Goal: Participate in discussion: Engage in conversation with other users on a specific topic

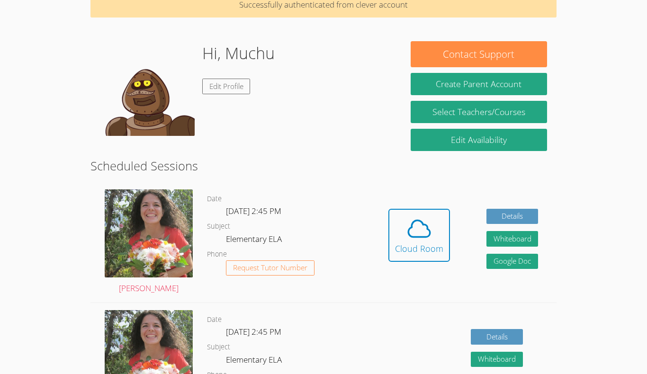
scroll to position [45, 0]
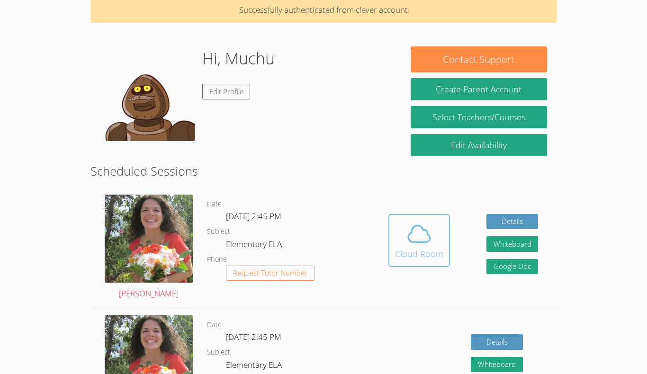
click at [421, 245] on icon at bounding box center [419, 234] width 27 height 27
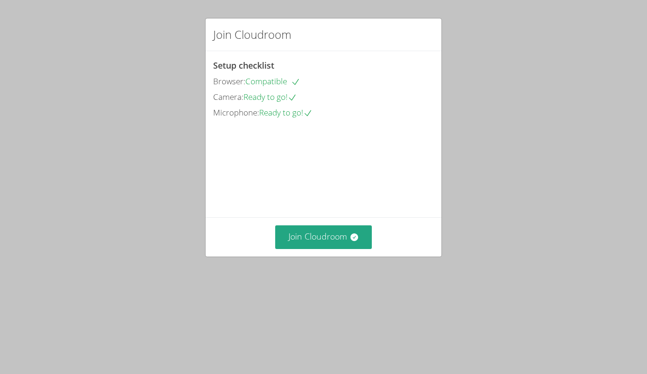
click at [353, 256] on div "Join Cloudroom" at bounding box center [324, 237] width 236 height 39
click at [349, 249] on button "Join Cloudroom" at bounding box center [323, 237] width 97 height 23
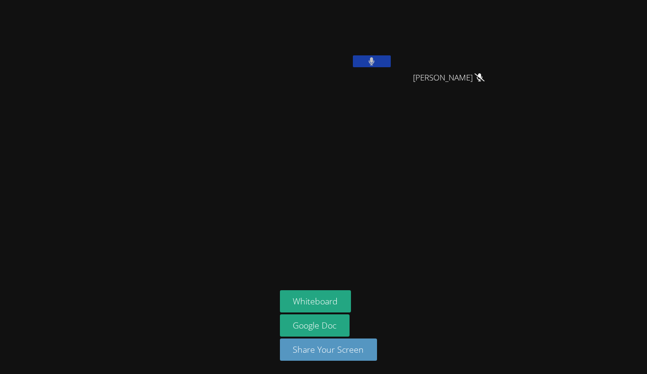
click at [363, 64] on button at bounding box center [372, 61] width 38 height 12
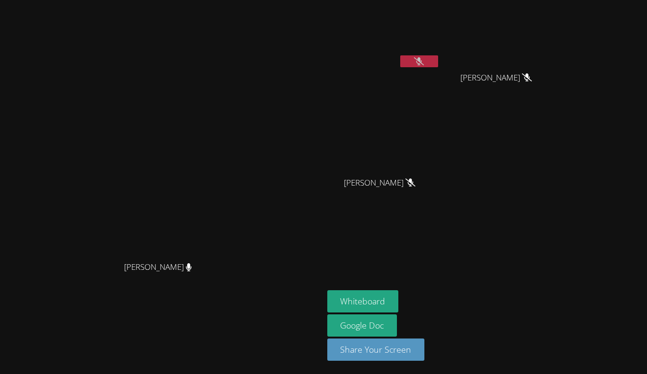
click at [434, 63] on button at bounding box center [419, 61] width 38 height 12
click at [438, 63] on button at bounding box center [419, 61] width 38 height 12
click at [438, 58] on button at bounding box center [419, 61] width 38 height 12
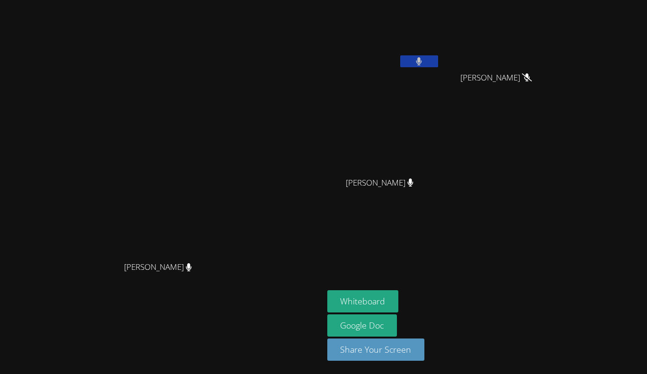
click at [438, 58] on button at bounding box center [419, 61] width 38 height 12
click at [438, 63] on button at bounding box center [419, 61] width 38 height 12
click at [424, 58] on icon at bounding box center [419, 61] width 10 height 8
click at [438, 58] on button at bounding box center [419, 61] width 38 height 12
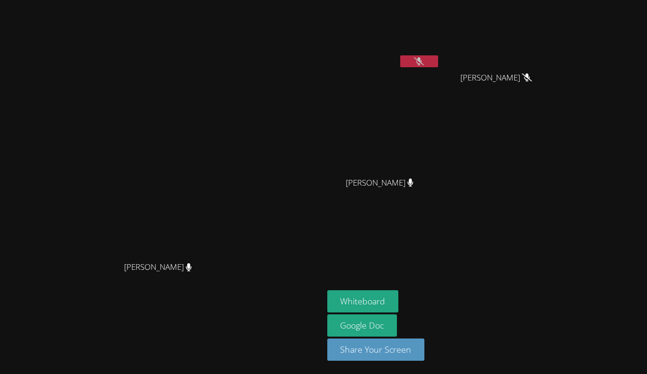
click at [424, 58] on icon at bounding box center [419, 61] width 10 height 8
click at [438, 58] on button at bounding box center [419, 61] width 38 height 12
click at [438, 60] on button at bounding box center [419, 61] width 38 height 12
click at [438, 57] on button at bounding box center [419, 61] width 38 height 12
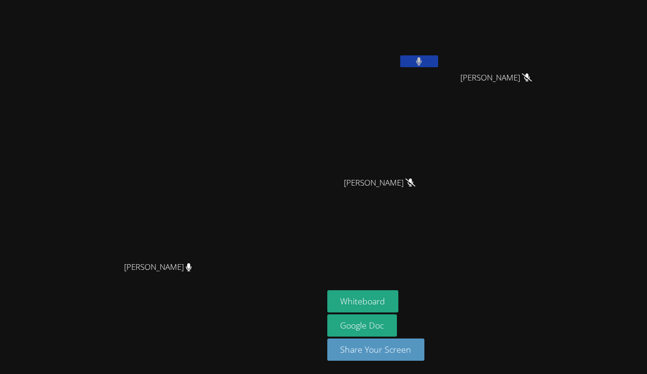
click at [438, 57] on button at bounding box center [419, 61] width 38 height 12
click at [438, 65] on button at bounding box center [419, 61] width 38 height 12
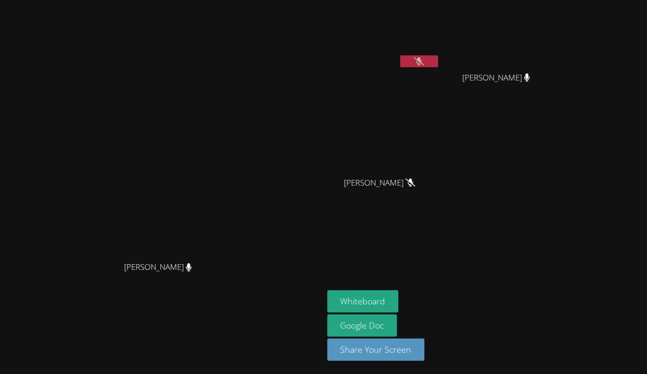
click at [438, 65] on button at bounding box center [419, 61] width 38 height 12
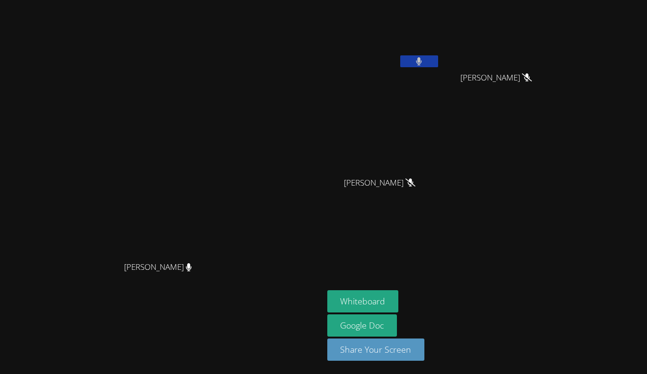
click at [438, 65] on button at bounding box center [419, 61] width 38 height 12
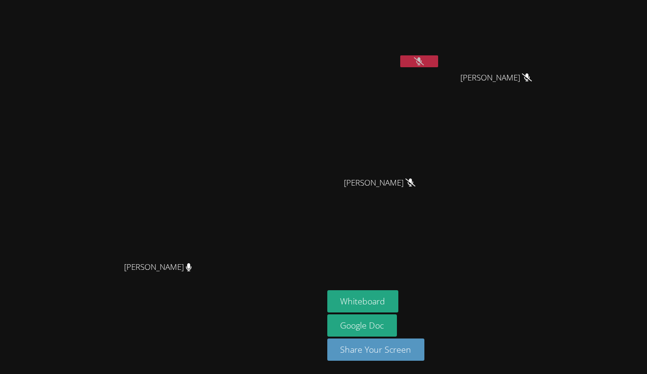
click at [424, 60] on icon at bounding box center [419, 61] width 10 height 8
click at [422, 60] on icon at bounding box center [420, 61] width 6 height 8
click at [424, 62] on icon at bounding box center [419, 61] width 10 height 8
click at [422, 62] on icon at bounding box center [420, 61] width 6 height 8
click at [424, 65] on icon at bounding box center [419, 61] width 10 height 8
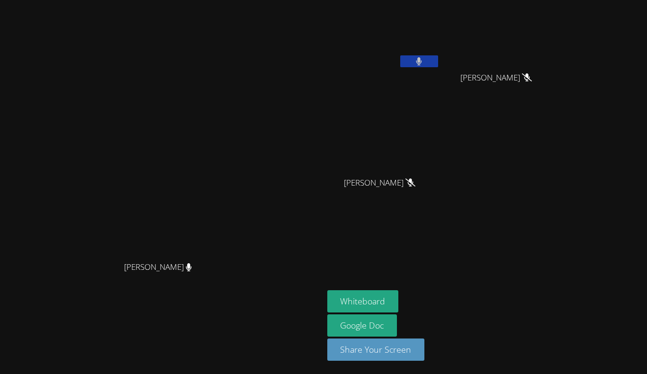
click at [422, 64] on icon at bounding box center [419, 61] width 6 height 8
click at [438, 63] on button at bounding box center [419, 61] width 38 height 12
click at [438, 61] on button at bounding box center [419, 61] width 38 height 12
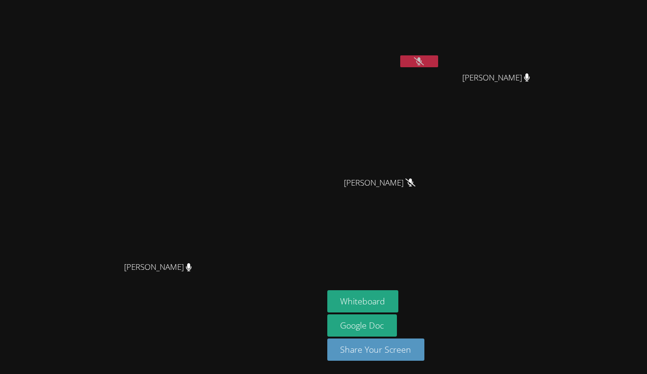
click at [424, 63] on icon at bounding box center [419, 61] width 10 height 8
click at [422, 63] on icon at bounding box center [420, 61] width 6 height 8
click at [424, 57] on icon at bounding box center [419, 61] width 10 height 8
click at [438, 57] on button at bounding box center [419, 61] width 38 height 12
click at [424, 59] on icon at bounding box center [419, 61] width 10 height 8
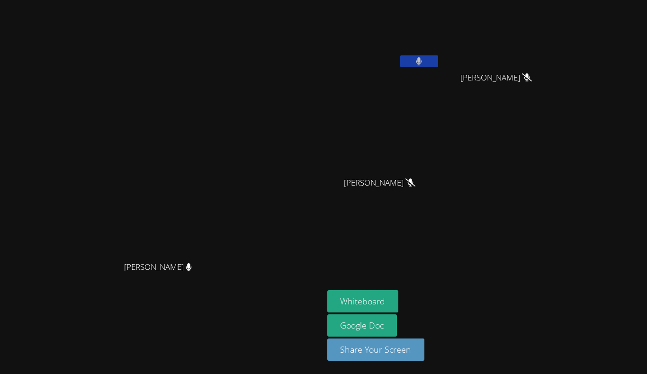
click at [438, 59] on button at bounding box center [419, 61] width 38 height 12
click at [424, 59] on icon at bounding box center [419, 61] width 10 height 8
click at [438, 59] on button at bounding box center [419, 61] width 38 height 12
click at [438, 61] on button at bounding box center [419, 61] width 38 height 12
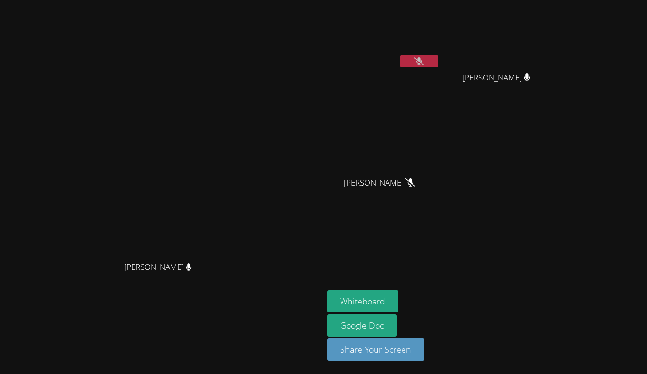
click at [424, 61] on icon at bounding box center [419, 61] width 10 height 8
click at [422, 61] on icon at bounding box center [420, 61] width 6 height 8
click at [424, 61] on icon at bounding box center [419, 61] width 10 height 8
click at [422, 61] on icon at bounding box center [420, 61] width 6 height 8
click at [424, 61] on icon at bounding box center [419, 61] width 10 height 8
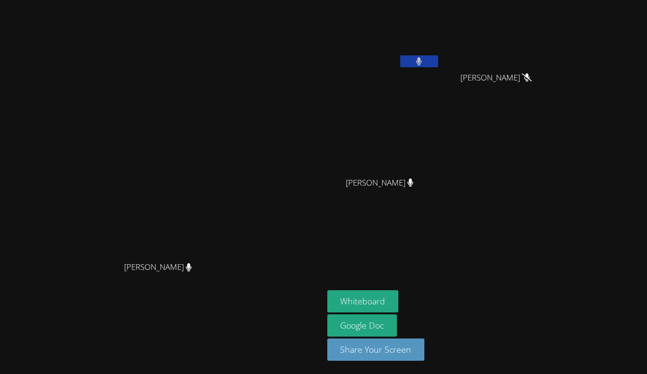
click at [438, 64] on button at bounding box center [419, 61] width 38 height 12
click at [438, 67] on button at bounding box center [419, 61] width 38 height 12
click at [438, 59] on button at bounding box center [419, 61] width 38 height 12
click at [424, 59] on icon at bounding box center [419, 61] width 10 height 8
click at [438, 59] on button at bounding box center [419, 61] width 38 height 12
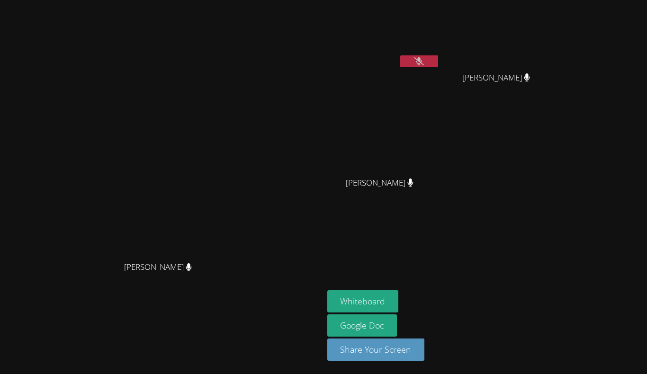
click at [438, 56] on button at bounding box center [419, 61] width 38 height 12
click at [399, 305] on button "Whiteboard" at bounding box center [363, 302] width 72 height 22
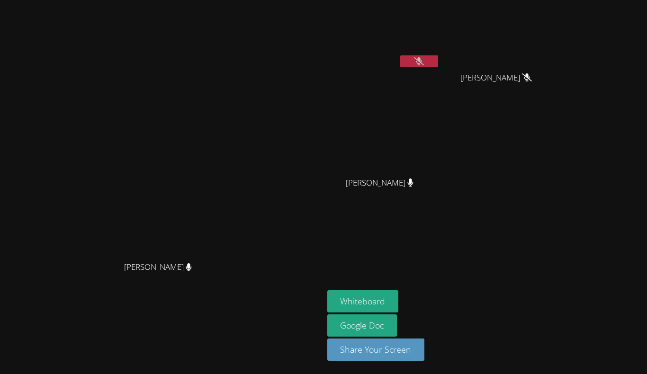
click at [440, 55] on video at bounding box center [383, 36] width 113 height 64
click at [438, 62] on button at bounding box center [419, 61] width 38 height 12
click at [424, 59] on icon at bounding box center [419, 61] width 10 height 8
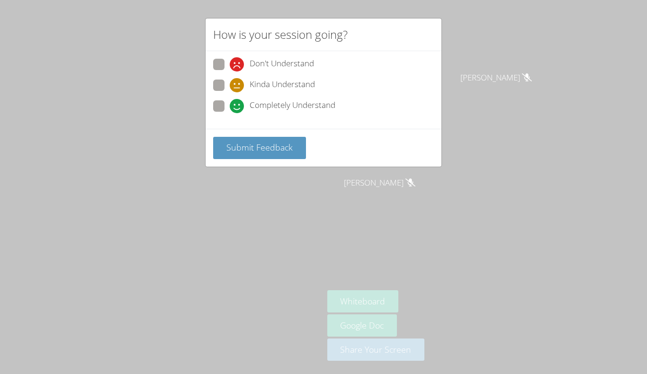
click at [225, 107] on label "Completely Understand" at bounding box center [274, 106] width 122 height 13
click at [230, 107] on input "Completely Understand" at bounding box center [234, 104] width 8 height 8
radio input "true"
click at [248, 143] on span "Submit Feedback" at bounding box center [260, 147] width 66 height 11
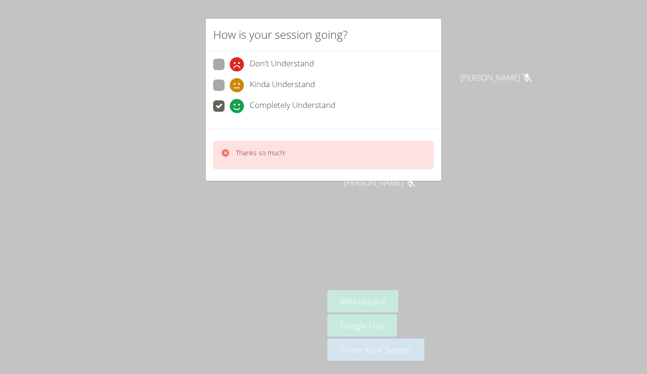
click at [248, 143] on div "Thanks so much!" at bounding box center [323, 155] width 221 height 29
click at [299, 134] on div "Thanks so much!" at bounding box center [324, 155] width 236 height 52
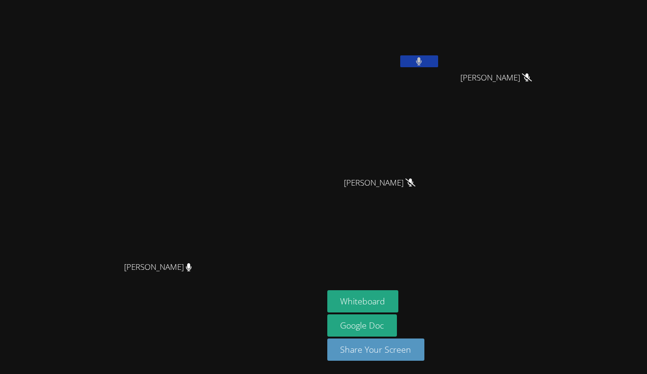
click at [438, 57] on button at bounding box center [419, 61] width 38 height 12
click at [424, 61] on icon at bounding box center [419, 61] width 10 height 8
